Goal: Information Seeking & Learning: Learn about a topic

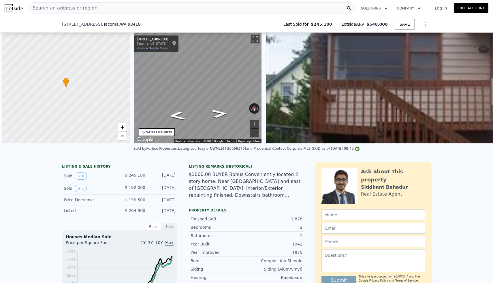
scroll to position [0, 549]
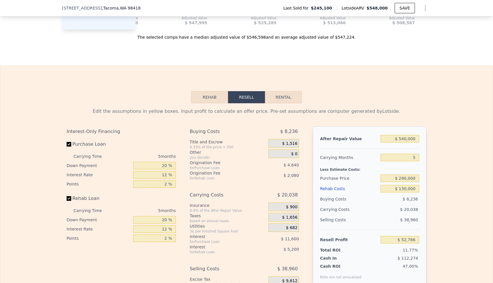
type input "2575"
type input "7936"
checkbox input "true"
type input "$ 552,000"
type input "$ 0"
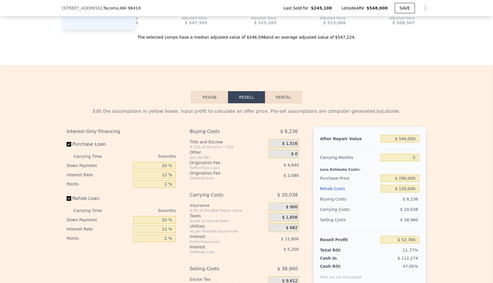
type input "$ 304,987"
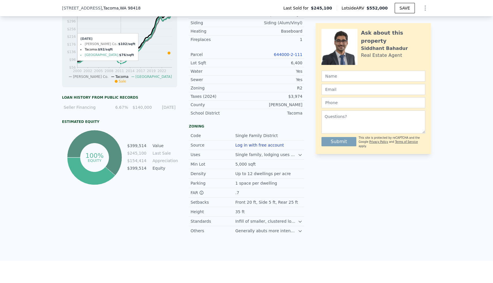
scroll to position [0, 0]
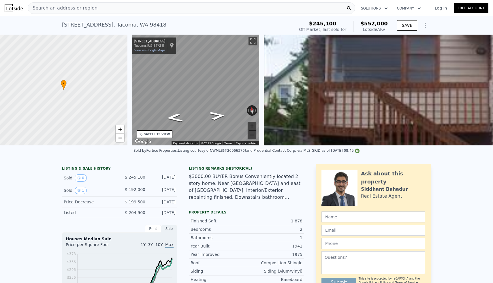
click at [128, 12] on div "Search an address or region" at bounding box center [192, 8] width 328 height 12
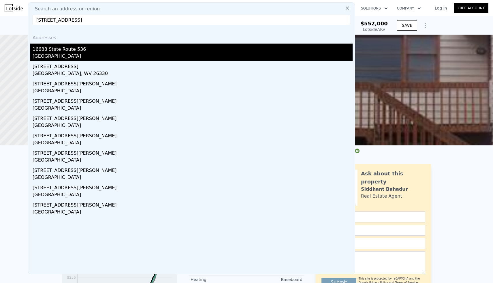
type input "[STREET_ADDRESS]"
click at [66, 53] on div "[GEOGRAPHIC_DATA]" at bounding box center [193, 57] width 320 height 8
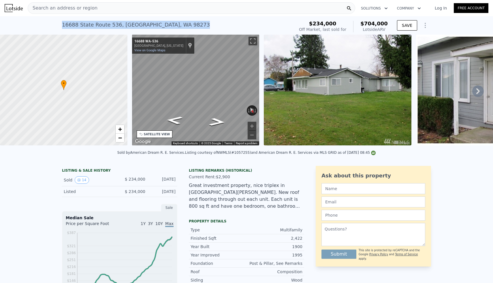
drag, startPoint x: 62, startPoint y: 25, endPoint x: 180, endPoint y: 26, distance: 117.7
click at [180, 26] on div "[STREET_ADDRESS]" at bounding box center [136, 25] width 148 height 8
copy div "[STREET_ADDRESS]"
